Goal: Communication & Community: Answer question/provide support

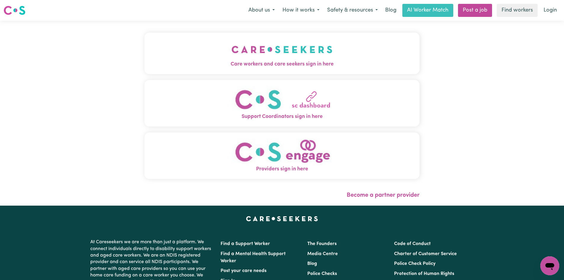
click at [259, 63] on span "Care workers and care seekers sign in here" at bounding box center [282, 64] width 275 height 8
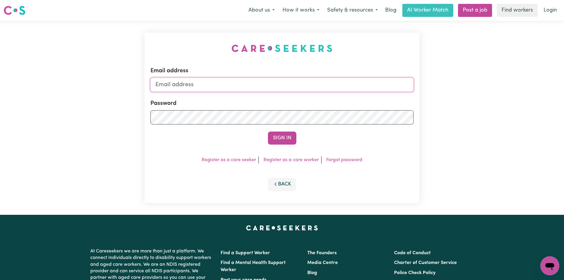
click at [207, 82] on input "Email address" at bounding box center [281, 85] width 263 height 14
type input "[EMAIL_ADDRESS][DOMAIN_NAME]"
click at [268, 131] on button "Sign In" at bounding box center [282, 137] width 28 height 13
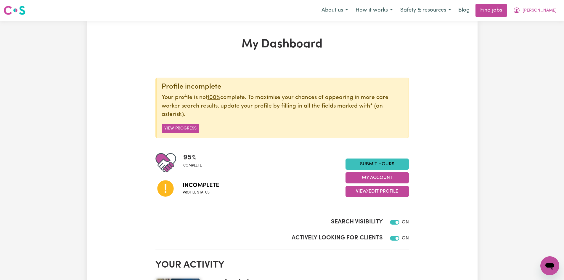
drag, startPoint x: 497, startPoint y: 190, endPoint x: 524, endPoint y: 144, distance: 54.0
click at [467, 11] on link "Blog" at bounding box center [464, 10] width 18 height 13
click at [495, 12] on link "Find jobs" at bounding box center [491, 10] width 31 height 13
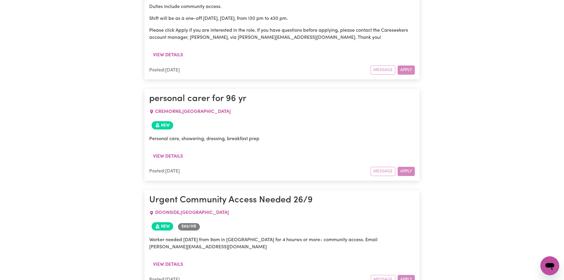
scroll to position [801, 0]
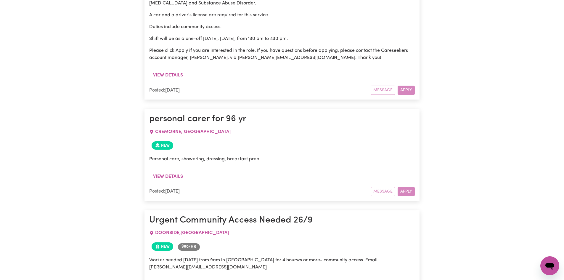
click at [166, 141] on span "New" at bounding box center [163, 145] width 22 height 8
click at [172, 171] on button "View details" at bounding box center [168, 176] width 38 height 11
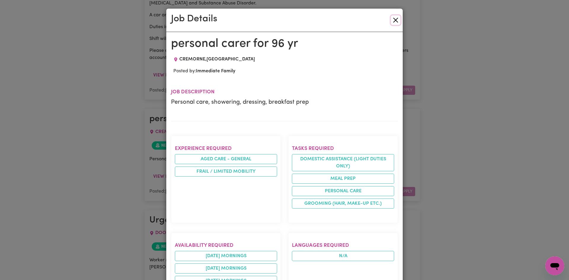
click at [395, 18] on button "Close" at bounding box center [395, 19] width 9 height 9
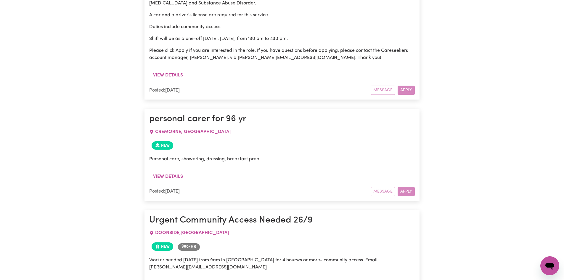
click at [548, 269] on icon "Open messaging window" at bounding box center [550, 265] width 11 height 11
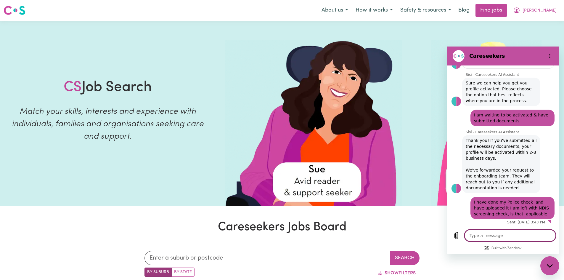
scroll to position [122, 0]
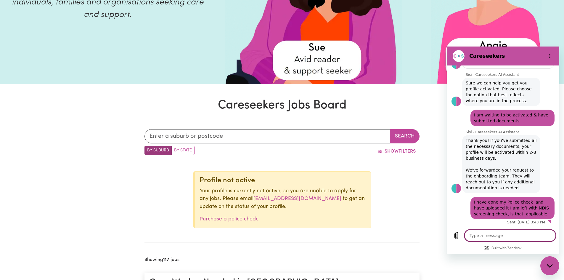
click at [484, 235] on textarea at bounding box center [510, 235] width 91 height 12
type textarea "H"
type textarea "x"
type textarea "Hi"
type textarea "x"
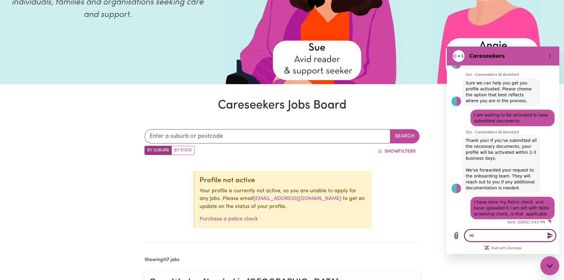
type textarea "Hi"
type textarea "x"
type textarea "Hi"
click at [551, 234] on icon "Send message" at bounding box center [550, 235] width 7 height 7
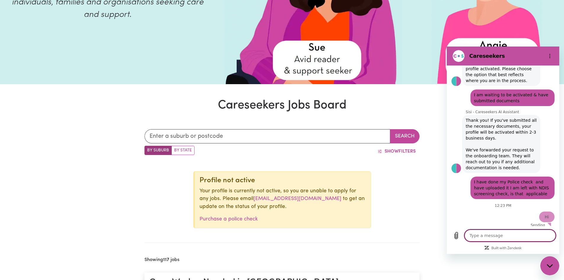
type textarea "x"
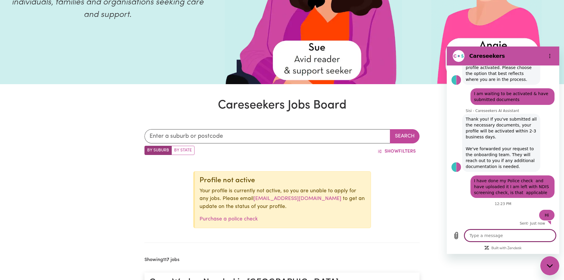
click at [503, 236] on textarea at bounding box center [510, 235] width 91 height 12
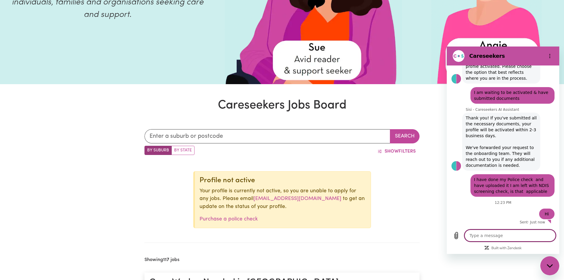
type textarea "I"
type textarea "x"
type textarea "I"
type textarea "x"
type textarea "I h"
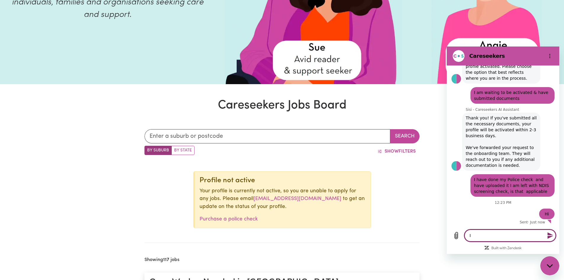
type textarea "x"
type textarea "I ha"
type textarea "x"
type textarea "I hav"
type textarea "x"
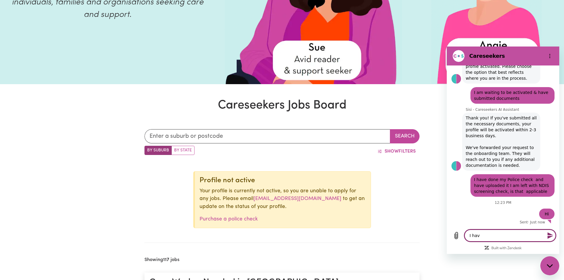
type textarea "I have"
type textarea "x"
type textarea "I have"
type textarea "x"
type textarea "I have s"
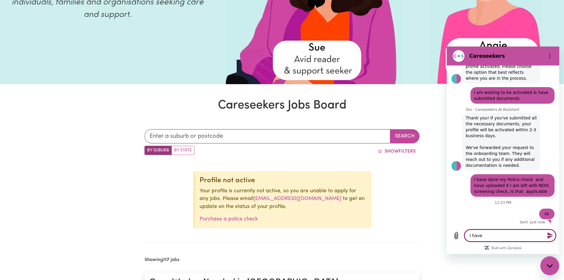
type textarea "x"
type textarea "I have se"
type textarea "x"
type textarea "I have sen"
type textarea "x"
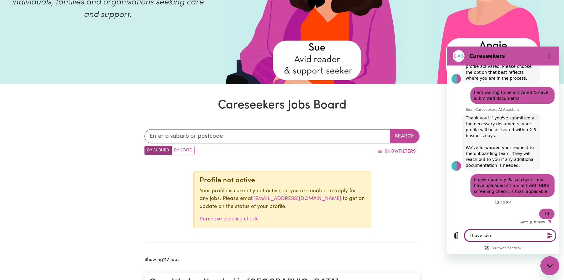
type textarea "I have send"
type textarea "x"
type textarea "I have send"
type textarea "x"
type textarea "I have send a"
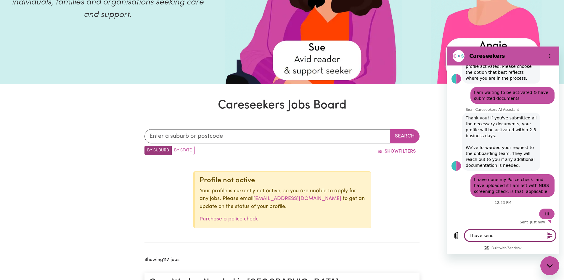
type textarea "x"
type textarea "I have send an"
type textarea "x"
type textarea "I have send an"
type textarea "x"
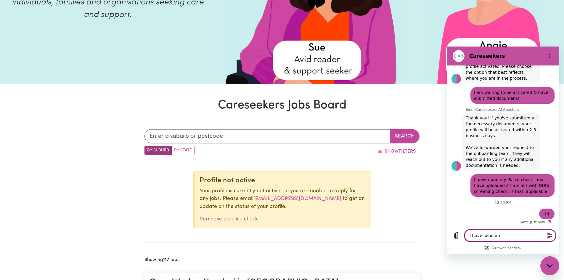
type textarea "I have send an e"
type textarea "x"
type textarea "I have send an em"
type textarea "x"
type textarea "I have send an ema"
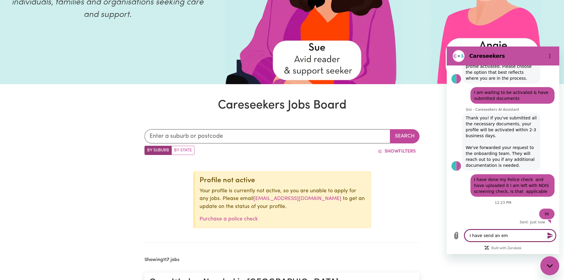
type textarea "x"
type textarea "I have send an emai"
type textarea "x"
type textarea "I have send an email"
type textarea "x"
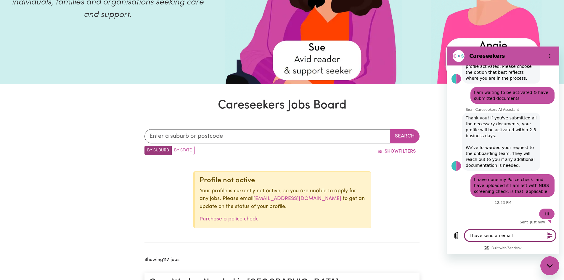
type textarea "I have send an email"
type textarea "x"
type textarea "I have send an email t"
type textarea "x"
type textarea "I have send an email tp"
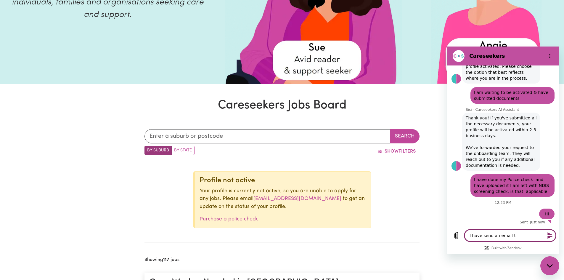
type textarea "x"
type textarea "I have send an email tp"
type textarea "x"
type textarea "I have send an email tp"
type textarea "x"
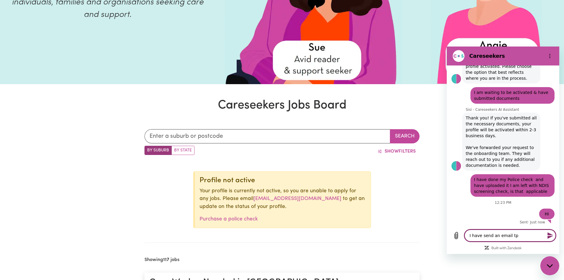
type textarea "I have send an email t"
type textarea "x"
type textarea "I have send an email to"
type textarea "x"
type textarea "I have send an email to"
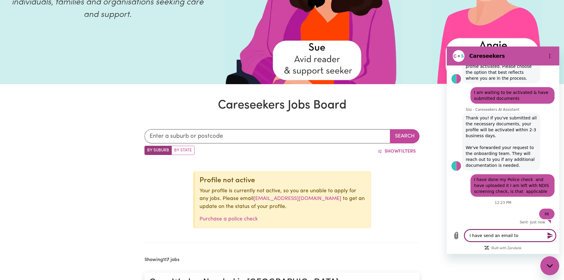
type textarea "x"
type textarea "I have send an email to i"
type textarea "x"
type textarea "I have send an email to"
type textarea "x"
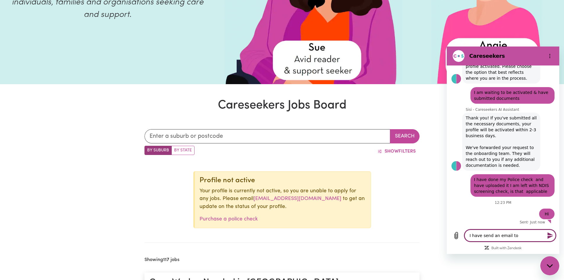
type textarea "I have send an email to o"
type textarea "x"
type textarea "I have send an email to on"
type textarea "x"
type textarea "I have send an email to onb"
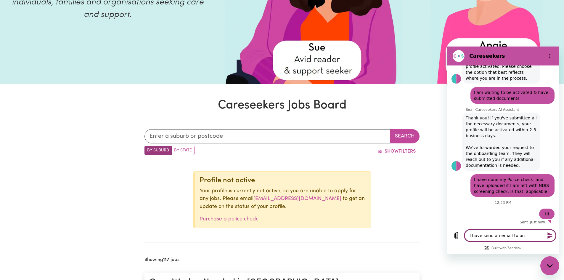
type textarea "x"
type textarea "I have send an email to onbo"
type textarea "x"
type textarea "I have send an email to onboa"
type textarea "x"
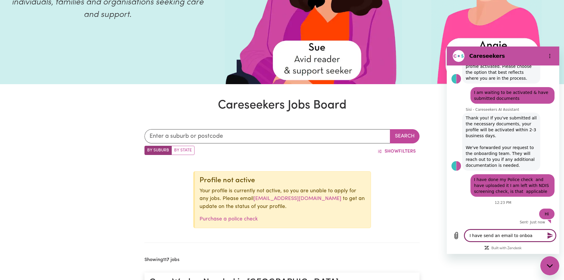
type textarea "I have send an email to onboar"
type textarea "x"
type textarea "I have send an email to onboard"
type textarea "x"
type textarea "I have send an email to onboardi"
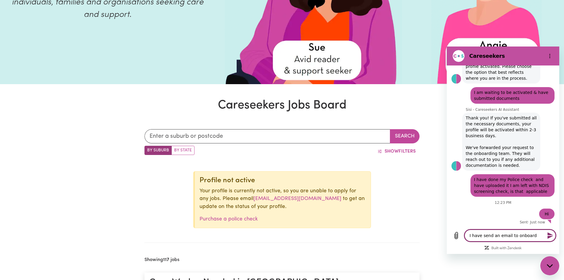
type textarea "x"
type textarea "I have send an email to onboardin"
type textarea "x"
type textarea "I have send an email to onboarding"
type textarea "x"
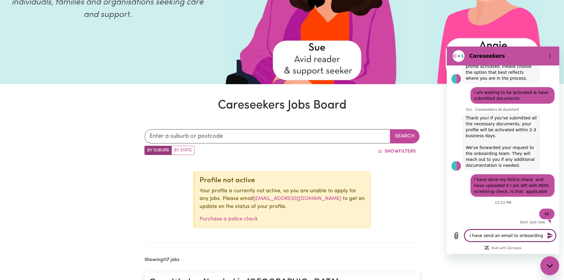
type textarea "I have send an email to onboarding"
type textarea "x"
type textarea "I have send an email to onboarding a"
type textarea "x"
type textarea "I have send an email to onboarding as"
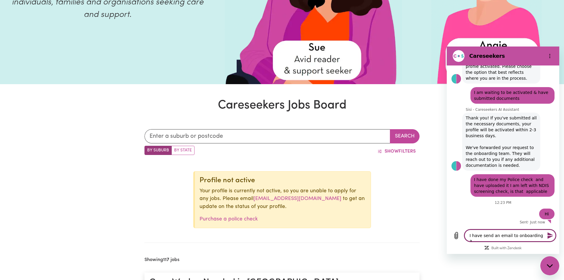
type textarea "x"
type textarea "I have send an email to onboarding a"
type textarea "x"
type textarea "I have send an email to onboarding"
type textarea "x"
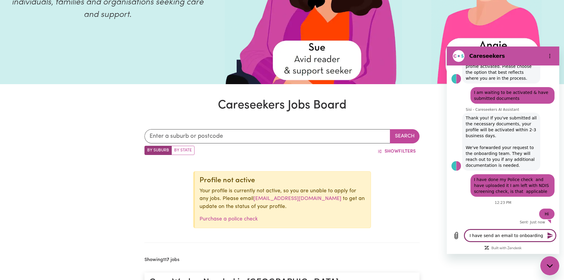
type textarea "I have send an email to onboarding"
type textarea "x"
type textarea "I have send an email to onboarding,"
type textarea "x"
type textarea "I have send an email to onboarding,"
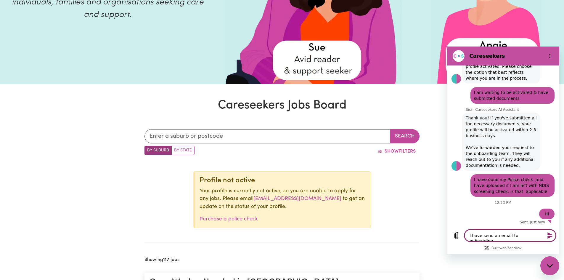
type textarea "x"
type textarea "I have send an email to onboarding, r"
type textarea "x"
type textarea "I have send an email to onboarding, re"
type textarea "x"
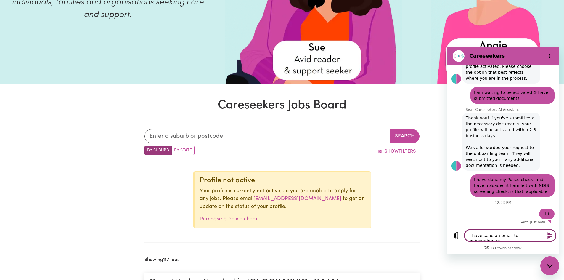
type textarea "I have send an email to onboarding, req"
type textarea "x"
type textarea "I have send an email to onboarding, requ"
type textarea "x"
type textarea "I have send an email to onboarding, reque"
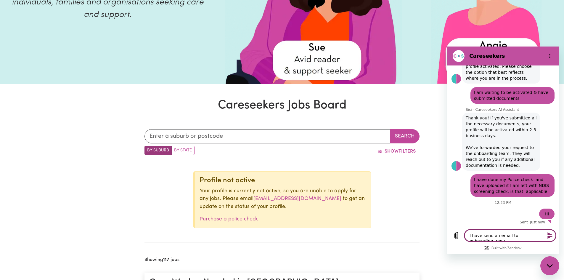
type textarea "x"
type textarea "I have send an email to onboarding, reques"
type textarea "x"
type textarea "I have send an email to onboarding, request"
type textarea "x"
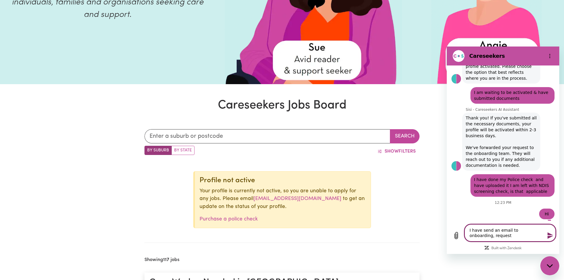
type textarea "I have send an email to onboarding, requesti"
type textarea "x"
type textarea "I have send an email to onboarding, requestin"
type textarea "x"
type textarea "I have send an email to onboarding, requesting"
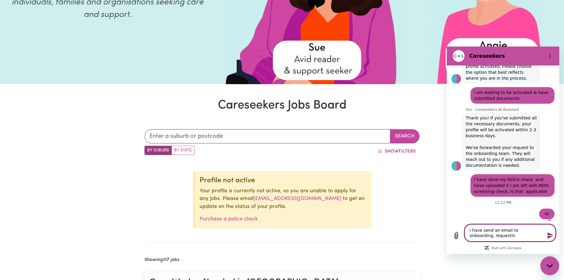
type textarea "x"
type textarea "I have send an email to onboarding, requesting"
type textarea "x"
type textarea "I have send an email to onboarding, requesting f"
type textarea "x"
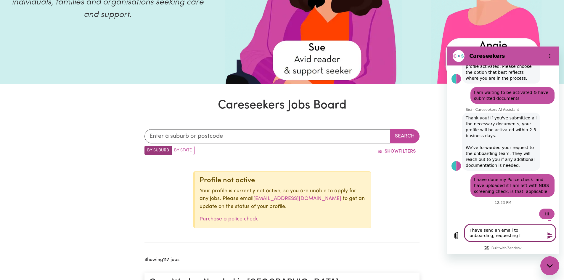
type textarea "I have send an email to onboarding, requesting fo"
type textarea "x"
type textarea "I have send an email to onboarding, requesting for"
type textarea "x"
type textarea "I have send an email to onboarding, requesting for"
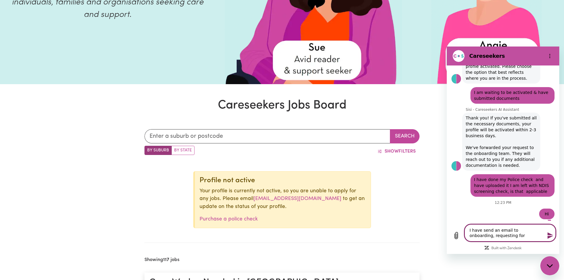
type textarea "x"
type textarea "I have send an email to onboarding, requesting for"
type textarea "x"
type textarea "I have send an email to onboarding, requesting for a"
type textarea "x"
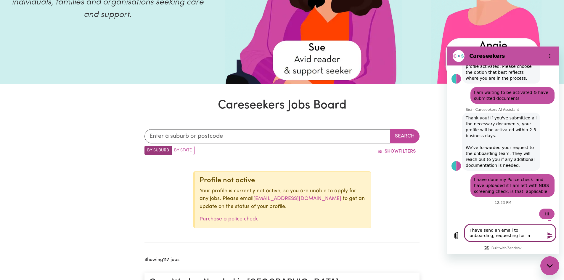
type textarea "I have send an email to onboarding, requesting for an"
type textarea "x"
type textarea "I have send an email to onboarding, requesting for an"
type textarea "x"
type textarea "I have send an email to onboarding, requesting for an a"
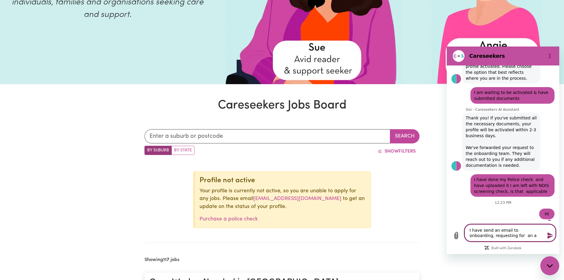
type textarea "x"
type textarea "I have send an email to onboarding, requesting for an ac"
type textarea "x"
type textarea "I have send an email to onboarding, requesting for an act"
type textarea "x"
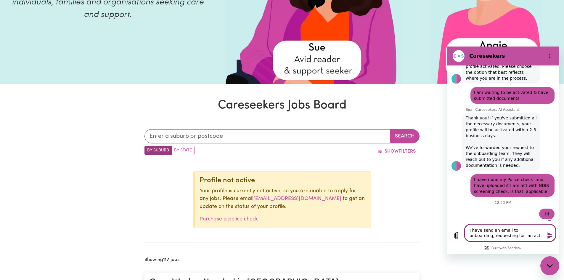
type textarea "I have send an email to onboarding, requesting for an acti"
type textarea "x"
type textarea "I have send an email to onboarding, requesting for an activ"
type textarea "x"
type textarea "I have send an email to onboarding, requesting for an activa"
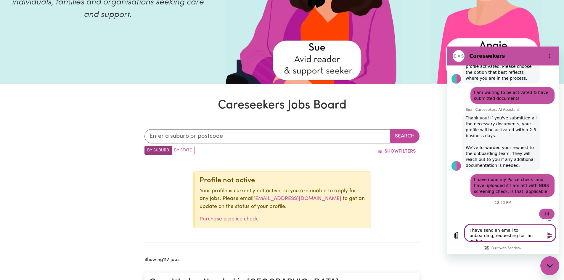
type textarea "x"
type textarea "I have send an email to onboarding, requesting for an activat"
type textarea "x"
type textarea "I have send an email to onboarding, requesting for an activati"
type textarea "x"
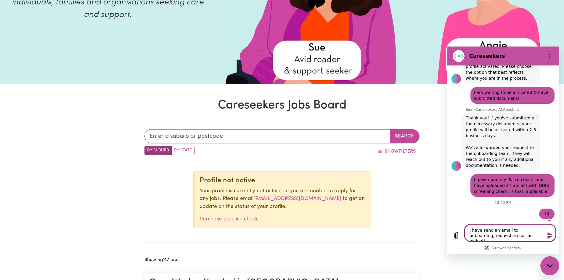
type textarea "I have send an email to onboarding, requesting for an activatio"
type textarea "x"
type textarea "I have send an email to onboarding, requesting for an activation"
type textarea "x"
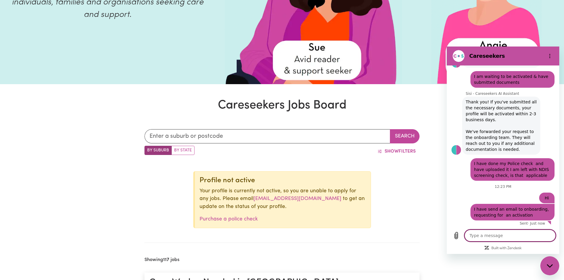
scroll to position [140, 0]
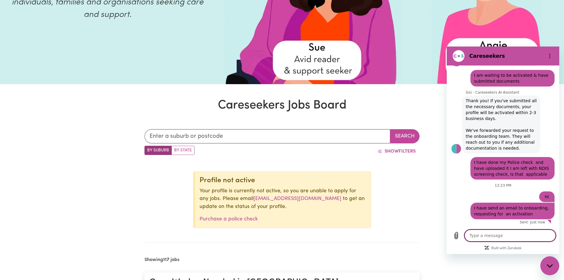
click at [553, 21] on picture at bounding box center [492, 1] width 123 height 166
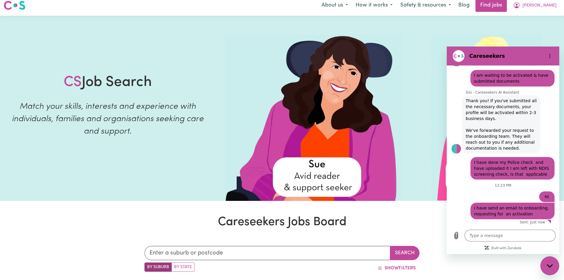
scroll to position [0, 0]
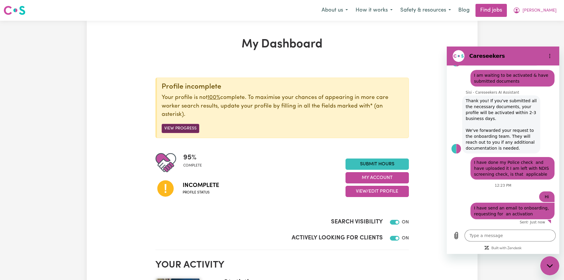
click at [188, 127] on button "View Progress" at bounding box center [181, 128] width 38 height 9
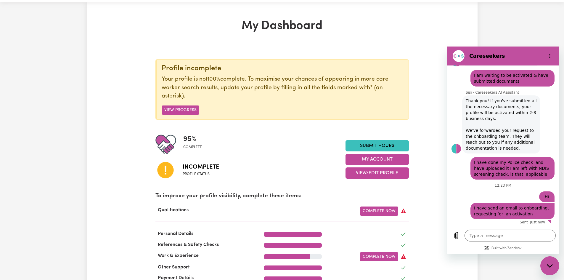
scroll to position [14, 0]
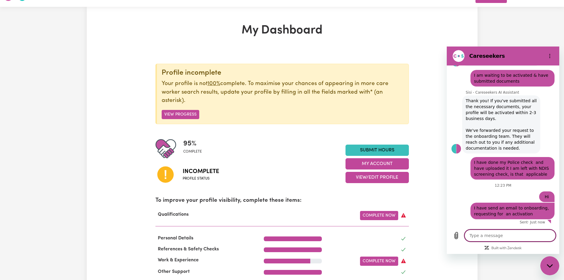
click at [480, 237] on textarea at bounding box center [510, 235] width 91 height 12
type textarea "S"
type textarea "x"
type textarea "So"
type textarea "x"
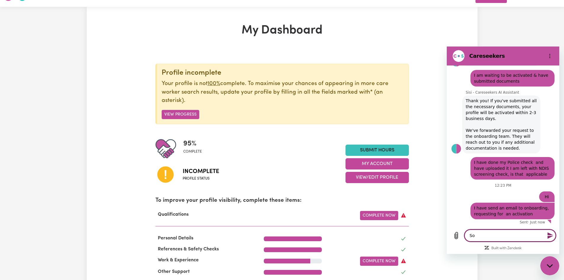
type textarea "Sor"
type textarea "x"
type textarea "Sorr"
type textarea "x"
type textarea "Sorry"
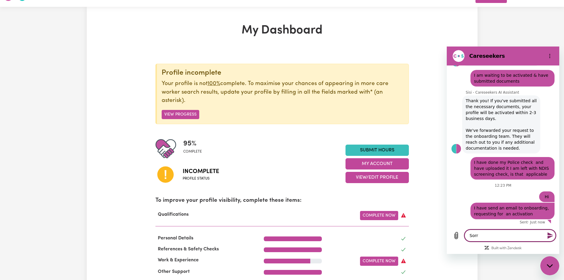
type textarea "x"
type textarea "Sorry"
type textarea "x"
type textarea "Sorry I"
type textarea "x"
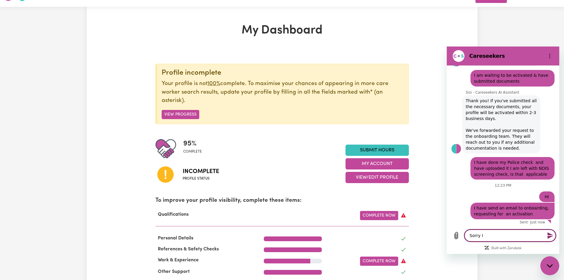
type textarea "Sorry I"
type textarea "x"
type textarea "Sorry I d"
type textarea "x"
type textarea "Sorry I"
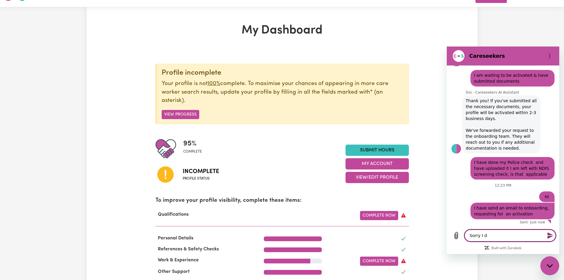
type textarea "x"
type textarea "Sorry I"
type textarea "x"
type textarea "Sorry I"
type textarea "x"
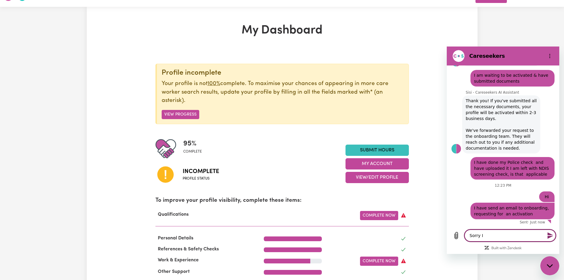
type textarea "Sorry I d"
type textarea "x"
type textarea "Sorry I di"
type textarea "x"
type textarea "Sorry I did"
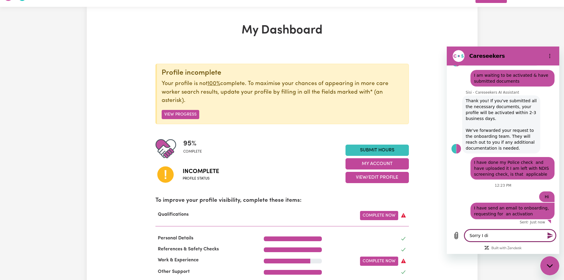
type textarea "x"
type textarea "Sorry I di"
type textarea "x"
type textarea "Sorry I d"
type textarea "x"
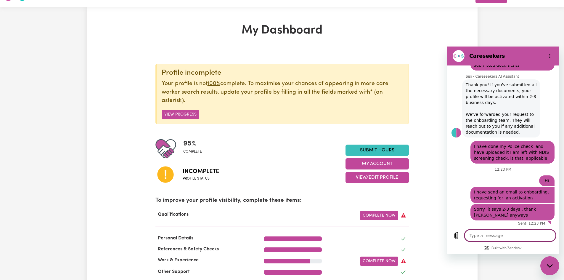
scroll to position [157, 0]
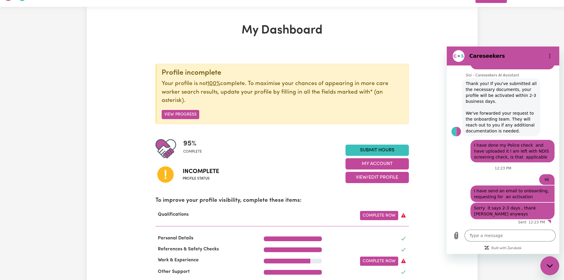
click at [555, 56] on button "Options menu" at bounding box center [550, 56] width 12 height 12
drag, startPoint x: 423, startPoint y: 138, endPoint x: 439, endPoint y: 184, distance: 48.7
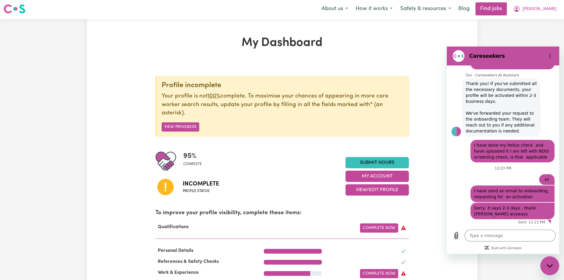
scroll to position [0, 0]
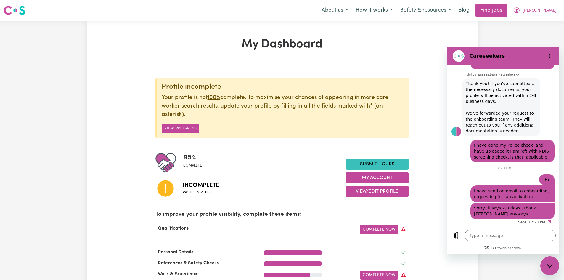
drag, startPoint x: 384, startPoint y: 53, endPoint x: 418, endPoint y: 51, distance: 34.1
drag, startPoint x: 520, startPoint y: 30, endPoint x: 526, endPoint y: 7, distance: 24.3
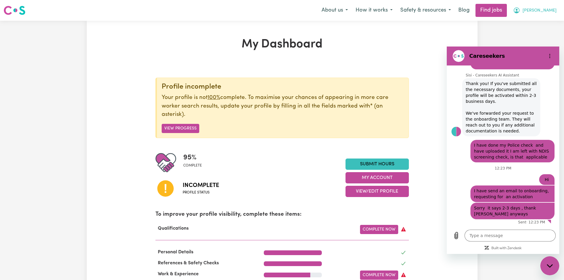
click at [524, 9] on button "[PERSON_NAME]" at bounding box center [534, 10] width 51 height 12
click at [524, 41] on link "Logout" at bounding box center [536, 45] width 47 height 11
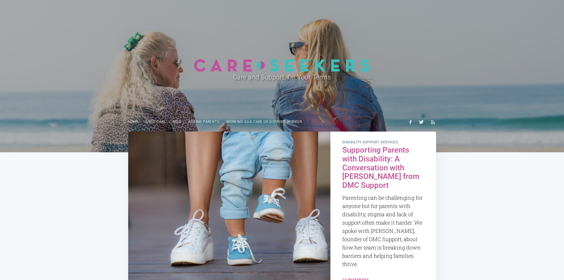
drag, startPoint x: 564, startPoint y: 66, endPoint x: 553, endPoint y: 129, distance: 63.8
click at [553, 129] on header "Care and Support, On Your Terms Home Aged Care NDIS Ageing parents Working as a…" at bounding box center [282, 76] width 564 height 152
